Goal: Information Seeking & Learning: Understand process/instructions

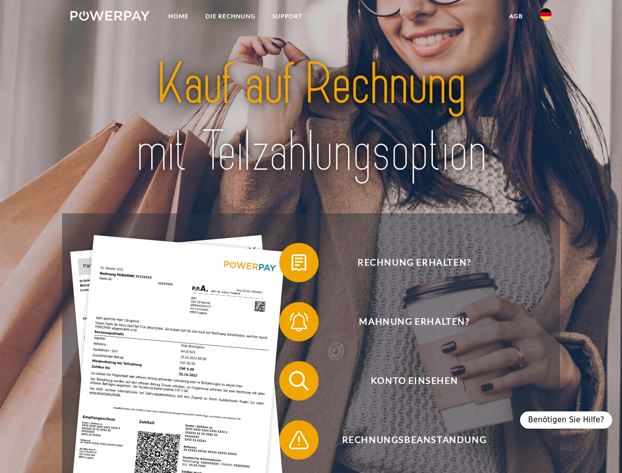
click at [110, 17] on img at bounding box center [109, 16] width 79 height 10
click at [546, 17] on img at bounding box center [546, 14] width 12 height 12
click at [516, 16] on link "agb" at bounding box center [516, 16] width 31 height 18
click at [292, 265] on span at bounding box center [284, 262] width 49 height 49
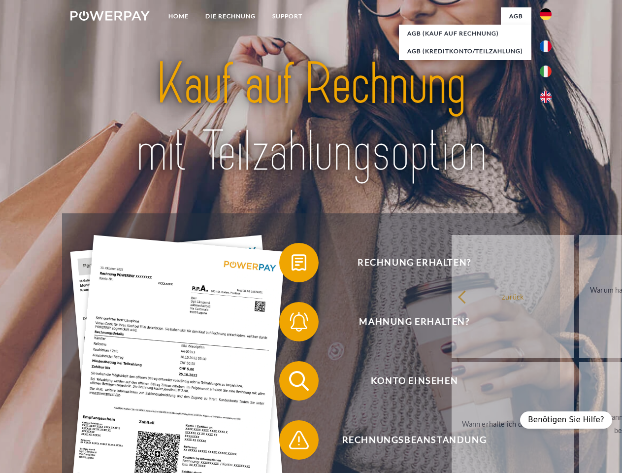
click at [292, 324] on div "Rechnung erhalten? Mahnung erhalten? Konto einsehen" at bounding box center [311, 410] width 498 height 394
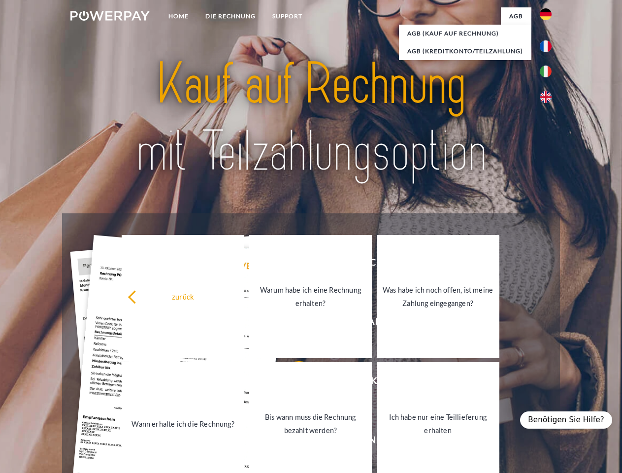
click at [292, 383] on link "Bis wann muss die Rechnung bezahlt werden?" at bounding box center [310, 423] width 123 height 123
click at [292, 442] on span at bounding box center [284, 439] width 49 height 49
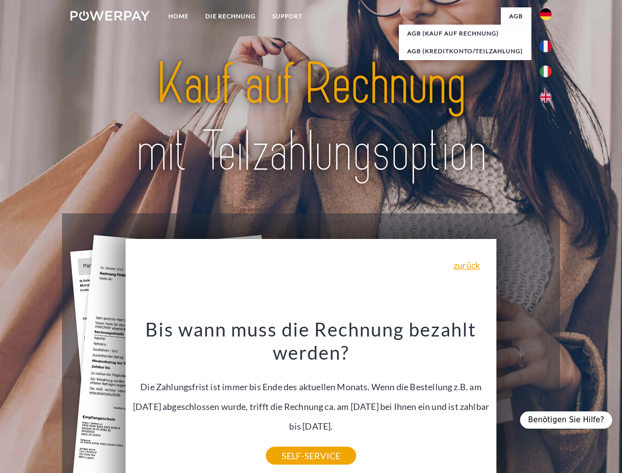
click at [571, 420] on div "Benötigen Sie Hilfe?" at bounding box center [566, 420] width 92 height 17
